Goal: Task Accomplishment & Management: Manage account settings

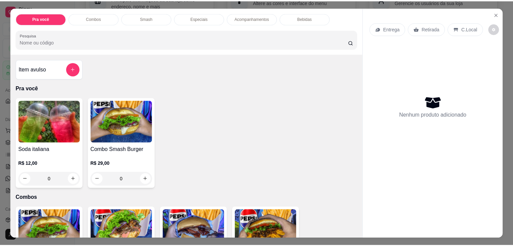
scroll to position [51, 0]
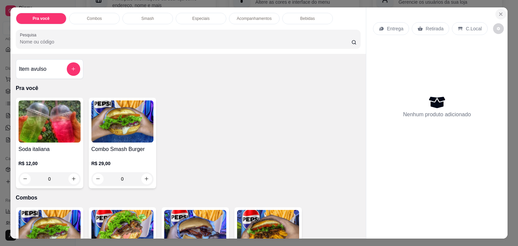
click at [498, 11] on icon "Close" at bounding box center [500, 13] width 5 height 5
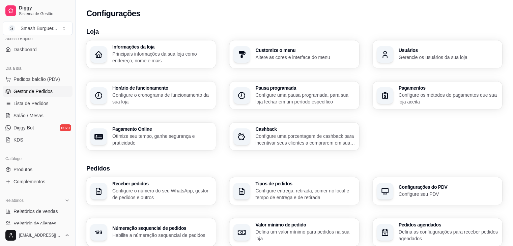
click at [34, 88] on span "Gestor de Pedidos" at bounding box center [32, 91] width 39 height 7
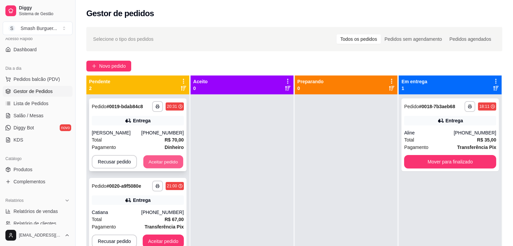
click at [149, 161] on button "Aceitar pedido" at bounding box center [163, 161] width 40 height 13
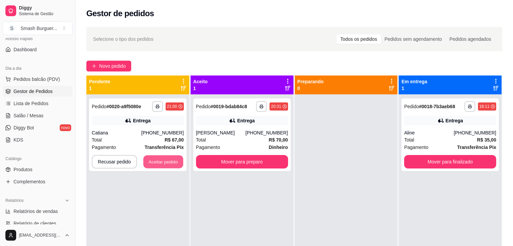
click at [149, 161] on button "Aceitar pedido" at bounding box center [163, 161] width 40 height 13
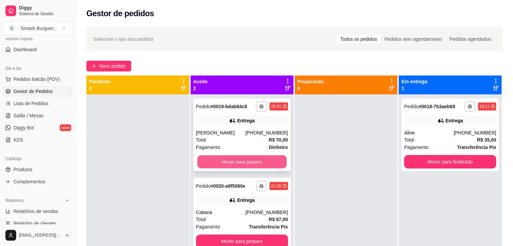
click at [248, 167] on button "Mover para preparo" at bounding box center [241, 161] width 89 height 13
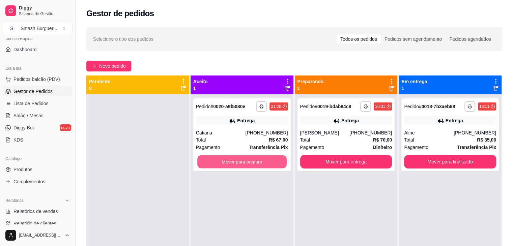
click at [248, 167] on button "Mover para preparo" at bounding box center [241, 161] width 89 height 13
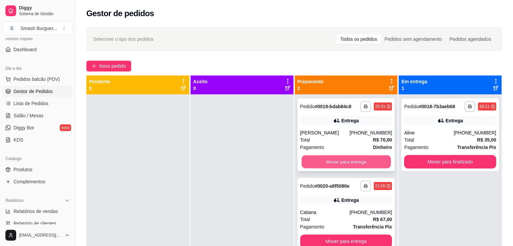
click at [333, 162] on button "Mover para entrega" at bounding box center [345, 161] width 89 height 13
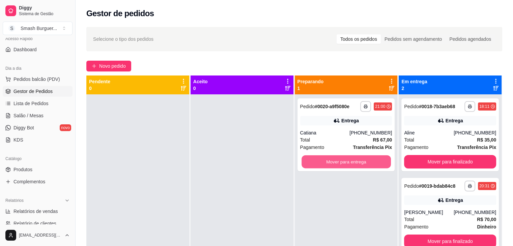
click at [333, 162] on button "Mover para entrega" at bounding box center [345, 161] width 89 height 13
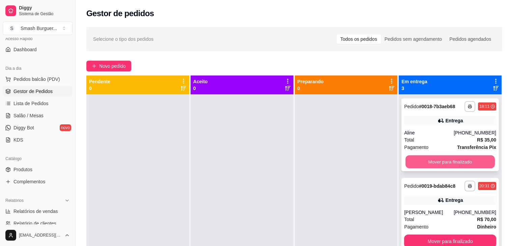
click at [419, 161] on button "Mover para finalizado" at bounding box center [449, 161] width 89 height 13
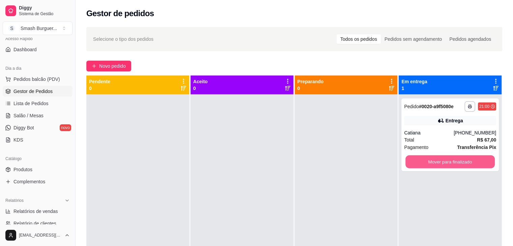
click at [419, 161] on button "Mover para finalizado" at bounding box center [449, 161] width 89 height 13
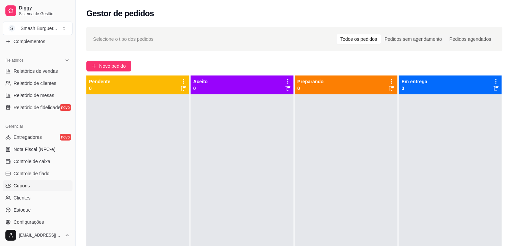
scroll to position [190, 0]
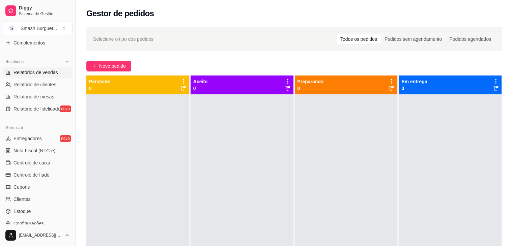
click at [42, 71] on span "Relatórios de vendas" at bounding box center [35, 72] width 44 height 7
select select "ALL"
select select "0"
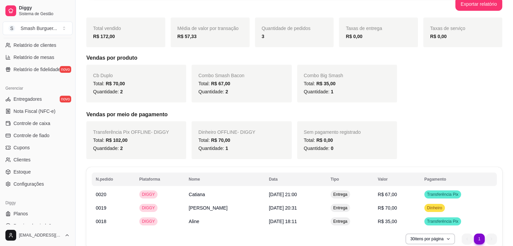
scroll to position [239, 0]
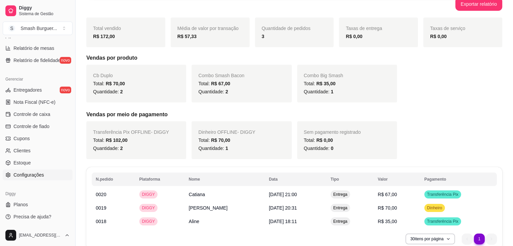
click at [33, 177] on span "Configurações" at bounding box center [28, 175] width 30 height 7
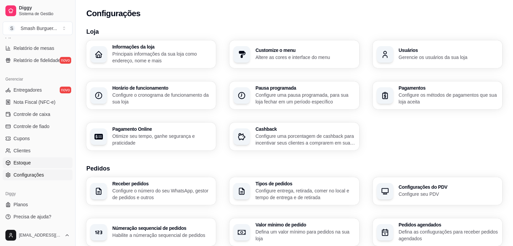
click at [35, 164] on link "Estoque" at bounding box center [38, 162] width 70 height 11
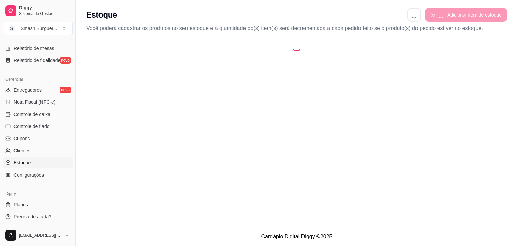
select select "QUANTITY_ORDER"
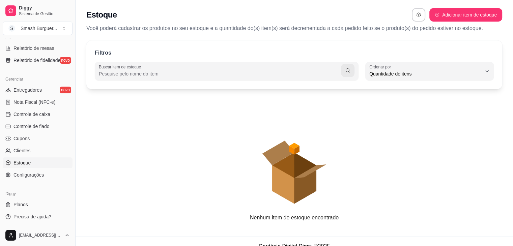
scroll to position [6, 0]
click at [34, 173] on span "Configurações" at bounding box center [28, 175] width 30 height 7
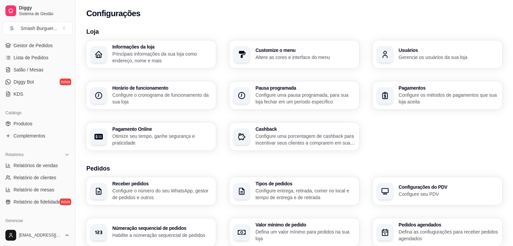
scroll to position [93, 0]
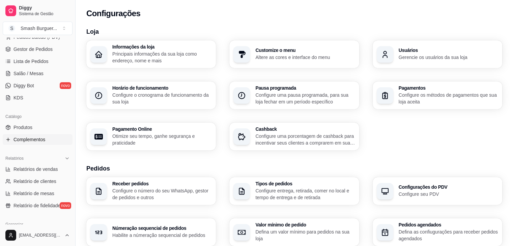
click at [25, 139] on span "Complementos" at bounding box center [29, 139] width 32 height 7
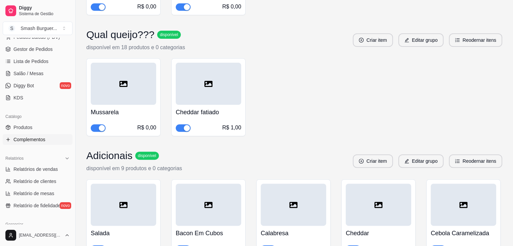
scroll to position [194, 0]
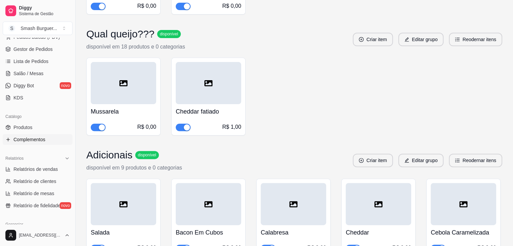
click at [183, 125] on button "button" at bounding box center [183, 127] width 15 height 7
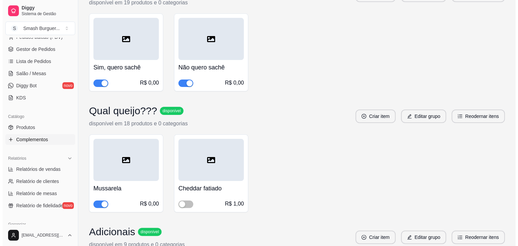
scroll to position [123, 0]
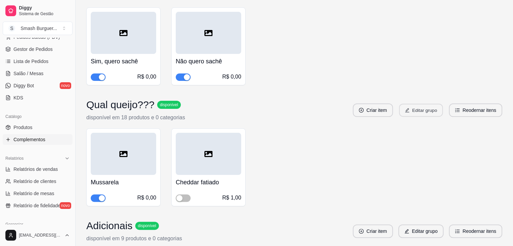
click at [442, 111] on button "Editar grupo" at bounding box center [421, 110] width 44 height 13
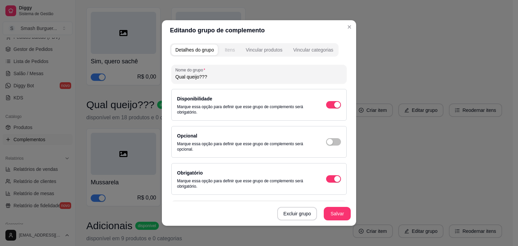
click at [224, 49] on div "Itens" at bounding box center [229, 50] width 10 height 7
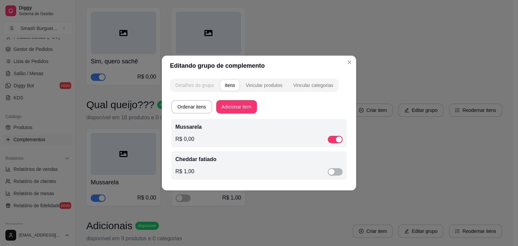
click at [200, 81] on button "Detalhes do grupo" at bounding box center [194, 85] width 47 height 11
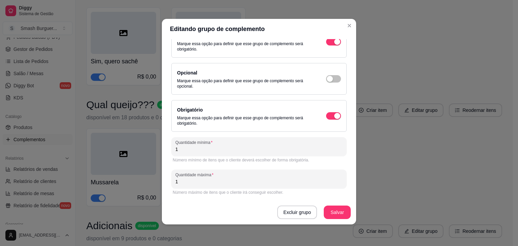
scroll to position [0, 0]
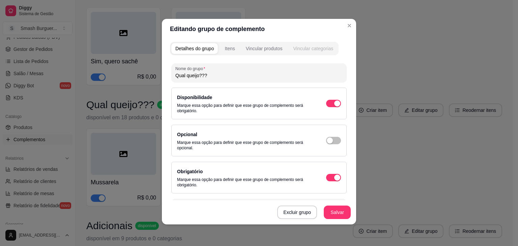
click at [303, 54] on button "Vincular categorias" at bounding box center [313, 48] width 48 height 11
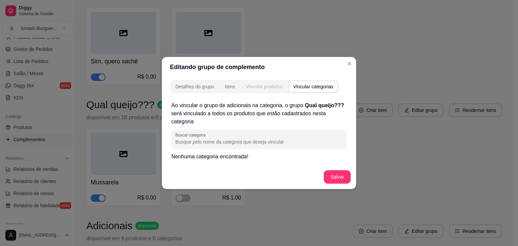
click at [271, 83] on button "Vincular produtos" at bounding box center [264, 86] width 45 height 11
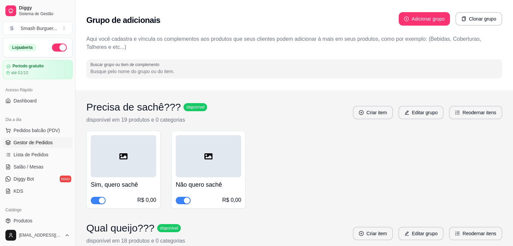
click at [41, 138] on link "Gestor de Pedidos" at bounding box center [38, 142] width 70 height 11
